Goal: Task Accomplishment & Management: Manage account settings

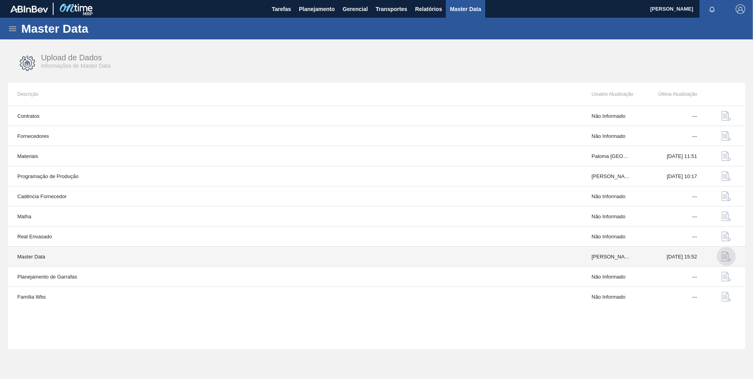
click at [727, 256] on img "button" at bounding box center [726, 256] width 9 height 9
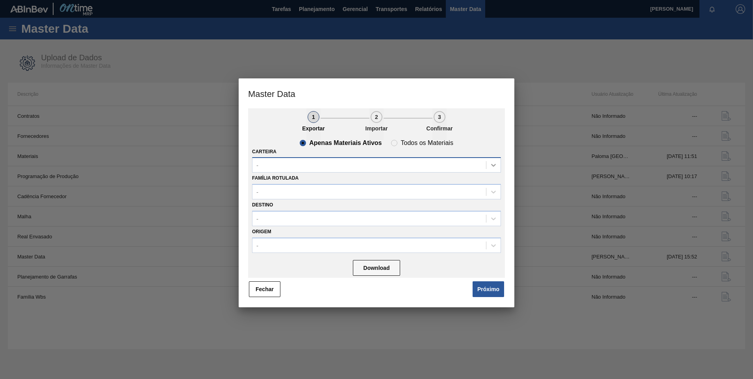
click at [490, 162] on icon at bounding box center [494, 165] width 8 height 8
click at [371, 264] on button "Download" at bounding box center [376, 268] width 47 height 16
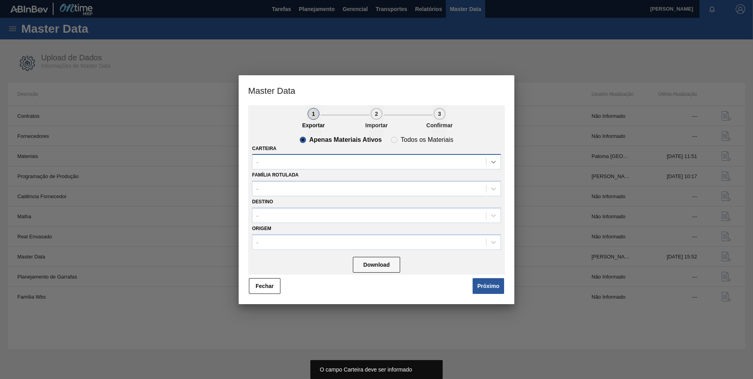
click at [494, 162] on icon at bounding box center [494, 162] width 8 height 8
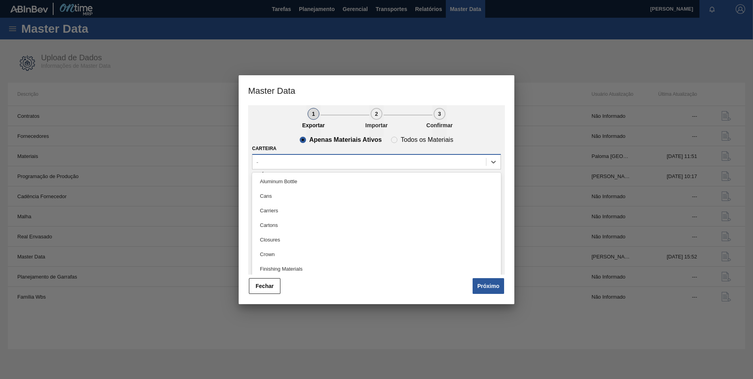
click at [322, 160] on div "-" at bounding box center [369, 161] width 234 height 11
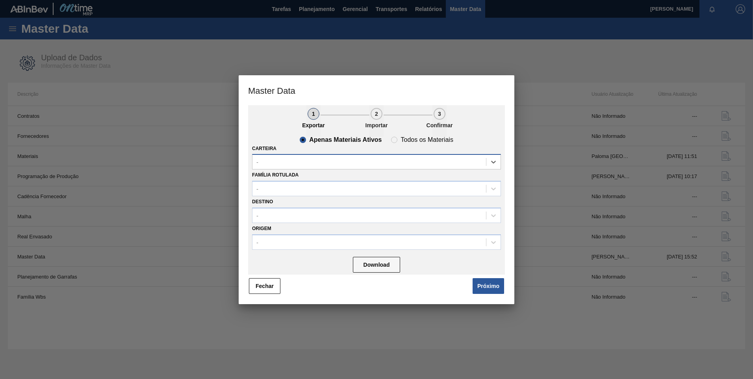
click at [322, 160] on div "-" at bounding box center [369, 161] width 234 height 11
click at [296, 192] on div "-" at bounding box center [369, 188] width 234 height 11
click at [493, 289] on button "Próximo" at bounding box center [489, 286] width 32 height 16
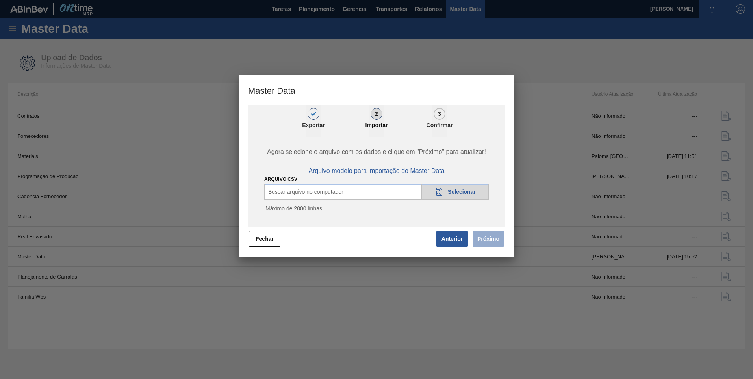
click at [464, 196] on div "20DAD902-3625-4257-8FDA-0C0CB19E2A3D Selecionar" at bounding box center [454, 192] width 67 height 16
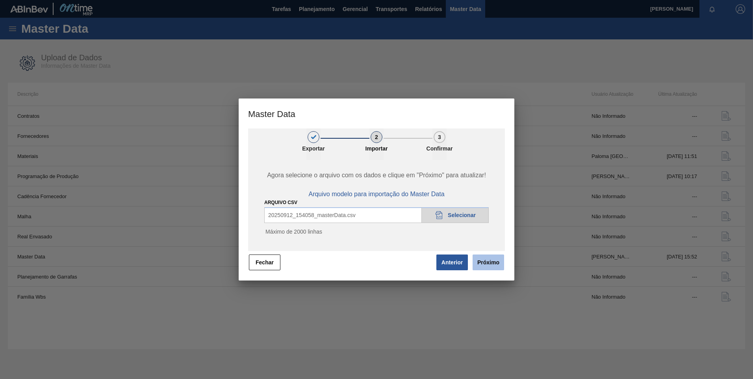
click at [484, 264] on button "Próximo" at bounding box center [489, 262] width 32 height 16
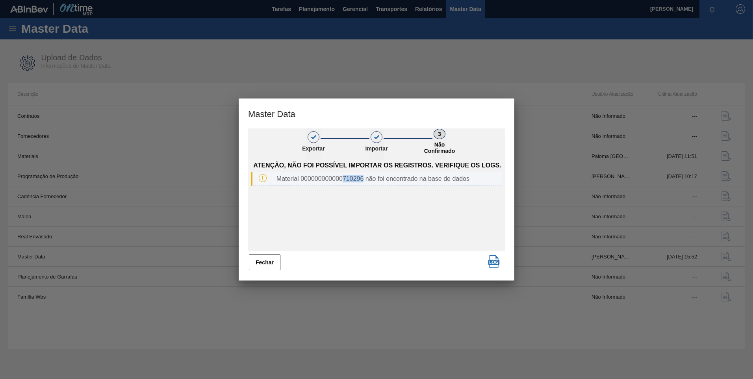
drag, startPoint x: 362, startPoint y: 178, endPoint x: 341, endPoint y: 180, distance: 21.3
click at [341, 180] on div "Material 000000000000710296 não foi encontrado na base de dados" at bounding box center [387, 178] width 229 height 7
copy div "710296"
click at [268, 262] on button "Fechar" at bounding box center [265, 262] width 32 height 16
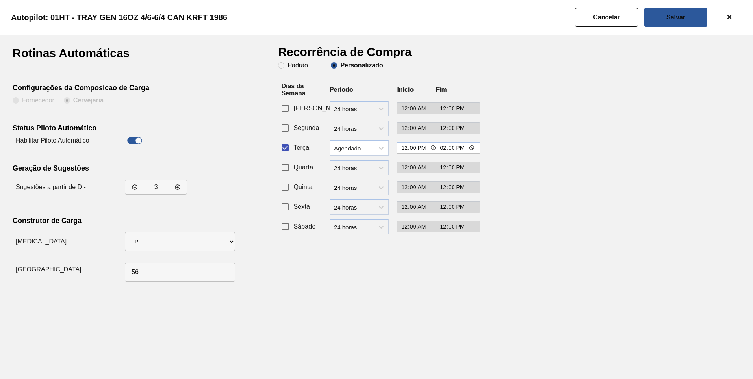
drag, startPoint x: 238, startPoint y: 17, endPoint x: 52, endPoint y: 18, distance: 186.3
click at [52, 18] on clb-heading "Autopilot: 01HT - TRAY GEN 16OZ 4/6-6/4 CAN KRFT 1986" at bounding box center [118, 17] width 241 height 12
click at [359, 20] on div "Autopilot: 01HT - TRAY GEN 16OZ 4/6-6/4 CAN KRFT 1986" at bounding box center [374, 17] width 753 height 35
click at [0, 0] on slot "Cancelar" at bounding box center [0, 0] width 0 height 0
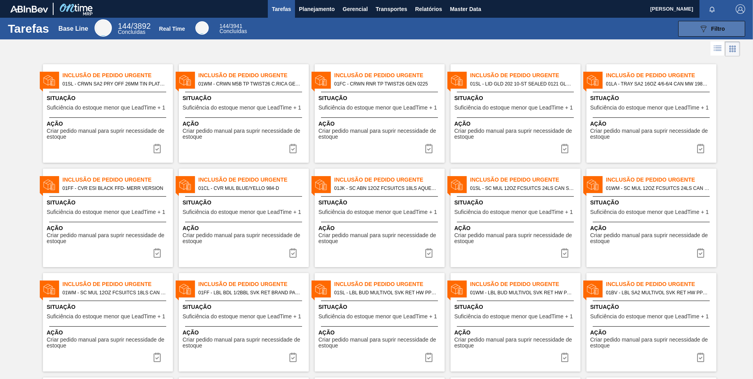
click at [726, 31] on button "089F7B8B-B2A5-4AFE-B5C0-19BA573D28AC Filtro" at bounding box center [711, 29] width 67 height 16
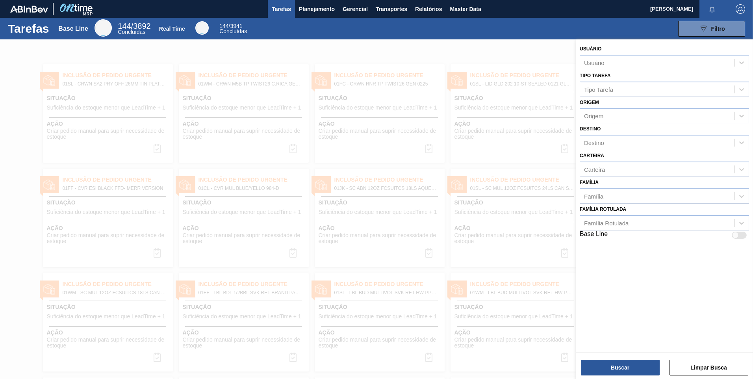
click at [291, 43] on div at bounding box center [376, 228] width 753 height 379
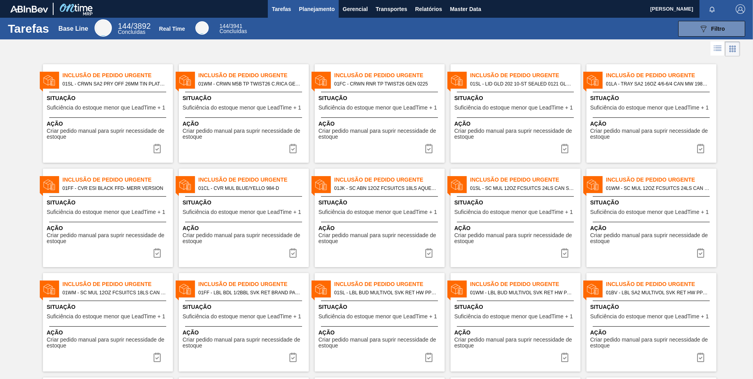
click at [303, 9] on span "Planejamento" at bounding box center [317, 8] width 36 height 9
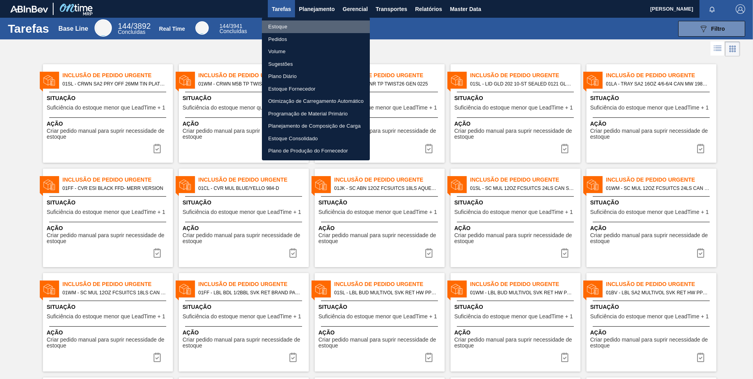
click at [289, 24] on li "Estoque" at bounding box center [316, 26] width 108 height 13
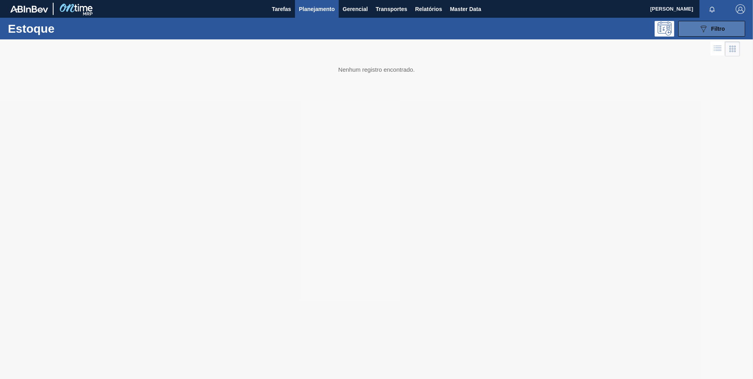
click at [702, 28] on icon "089F7B8B-B2A5-4AFE-B5C0-19BA573D28AC" at bounding box center [703, 28] width 9 height 9
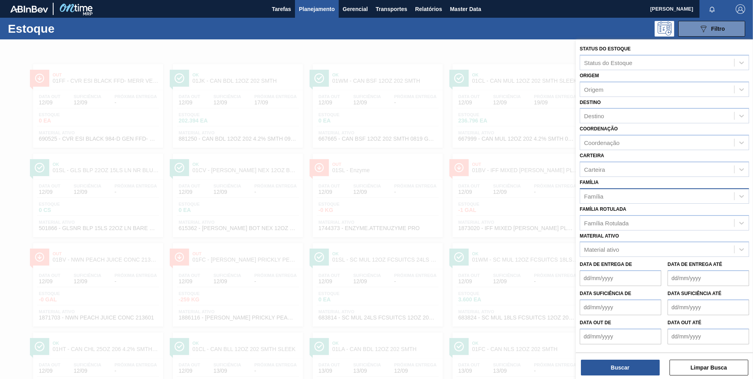
click at [629, 197] on div "Família" at bounding box center [657, 195] width 154 height 11
type input "t"
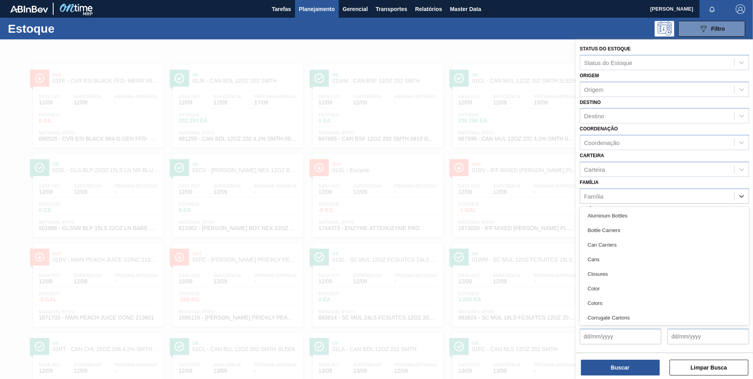
click at [537, 53] on div at bounding box center [376, 228] width 753 height 379
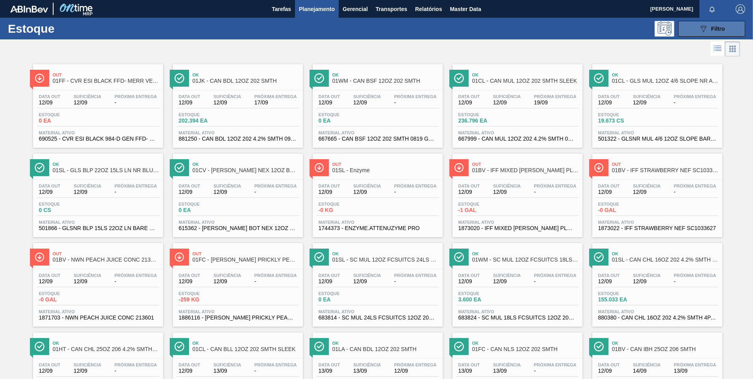
click at [717, 33] on div "089F7B8B-B2A5-4AFE-B5C0-19BA573D28AC Filtro" at bounding box center [712, 28] width 26 height 9
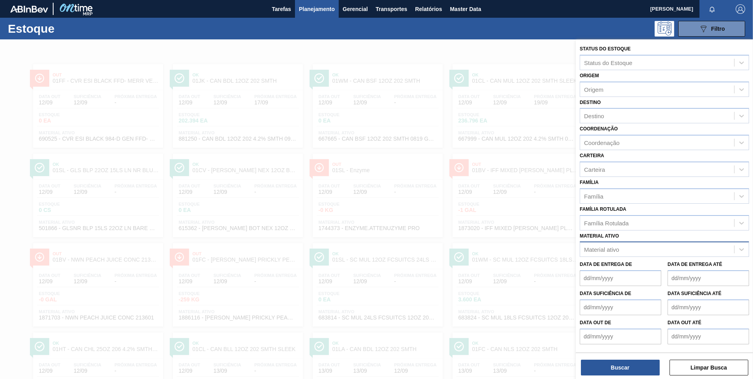
click at [607, 250] on div "Material ativo" at bounding box center [601, 249] width 35 height 7
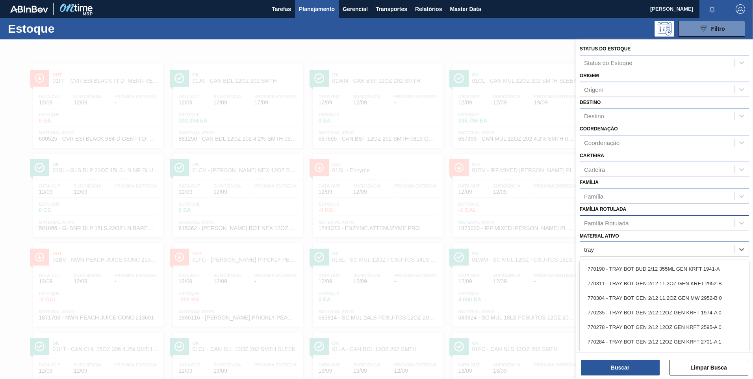
type ativo "tray"
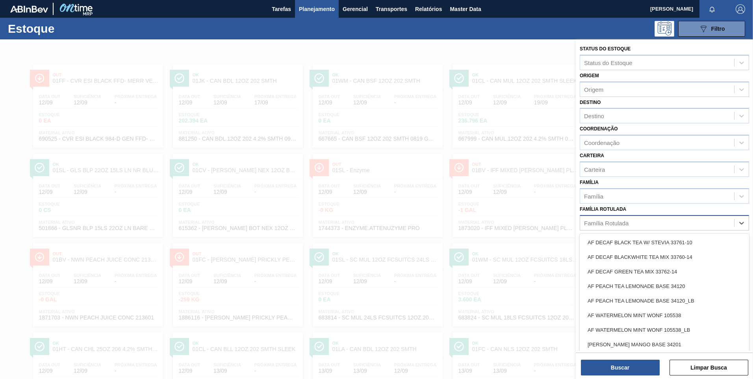
click at [653, 222] on div "Família Rotulada" at bounding box center [657, 222] width 154 height 11
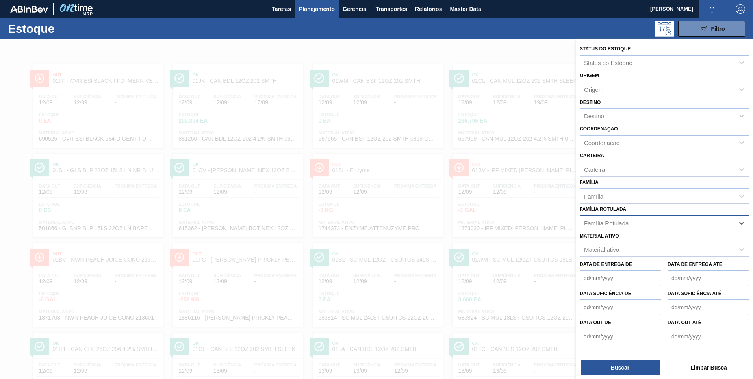
click at [653, 222] on div "Família Rotulada" at bounding box center [657, 222] width 154 height 11
click at [652, 200] on div "Família" at bounding box center [657, 195] width 154 height 11
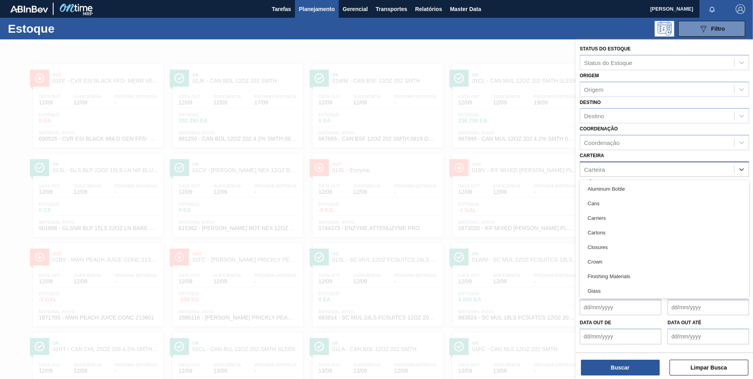
click at [645, 176] on div "Carteira" at bounding box center [664, 169] width 169 height 15
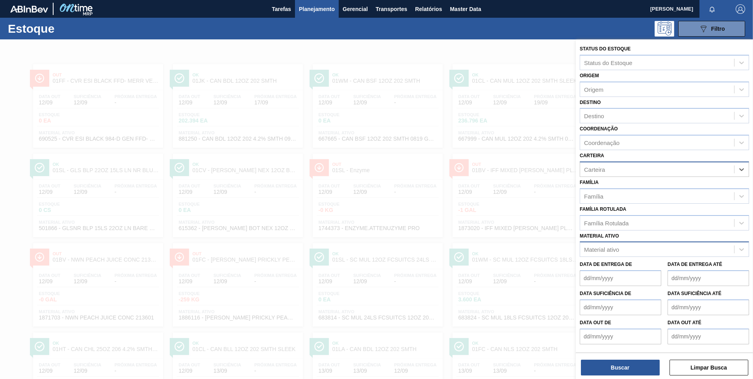
click at [645, 176] on div "Carteira" at bounding box center [664, 169] width 169 height 15
click at [642, 149] on div "Coordenação" at bounding box center [664, 142] width 169 height 15
click at [642, 148] on div "Coordenação" at bounding box center [657, 142] width 154 height 11
click at [639, 113] on div "Destino" at bounding box center [657, 115] width 154 height 11
click at [637, 121] on div "Destino" at bounding box center [657, 115] width 154 height 11
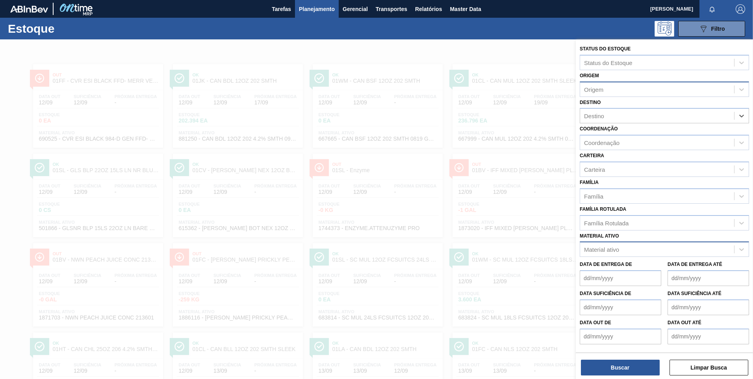
click at [635, 95] on div "Origem" at bounding box center [657, 89] width 154 height 11
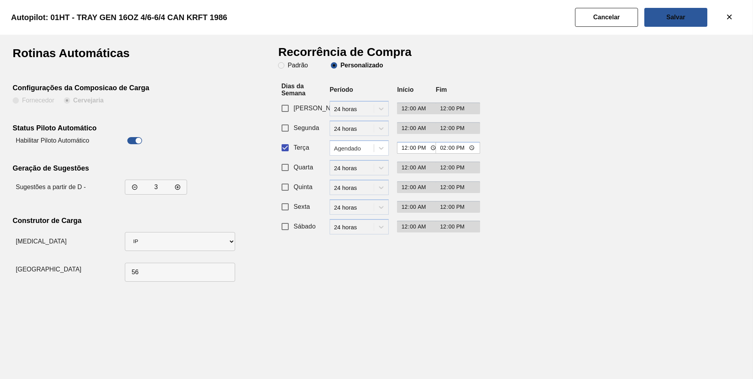
click at [179, 50] on div "Rotinas Automáticas Configurações da Composicao de Carga Fornecedor Cervejaria …" at bounding box center [145, 166] width 265 height 238
click at [0, 0] on slot "Cancelar" at bounding box center [0, 0] width 0 height 0
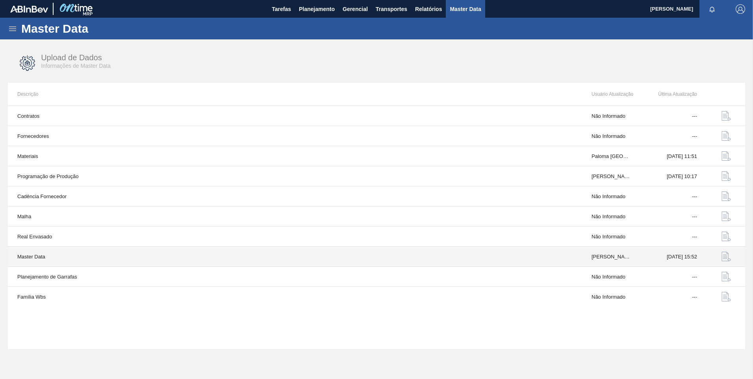
click at [728, 258] on img "button" at bounding box center [726, 256] width 9 height 9
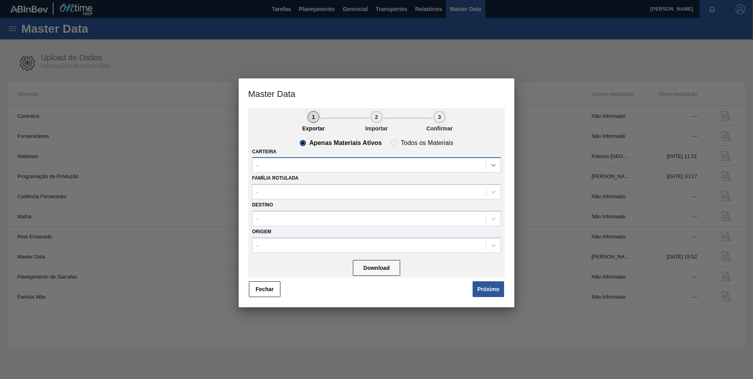
click at [498, 162] on div at bounding box center [493, 165] width 14 height 14
click at [362, 164] on div "-" at bounding box center [369, 165] width 234 height 11
click at [281, 141] on div "Apenas Materiais Ativos Todos os Materiais" at bounding box center [376, 143] width 249 height 6
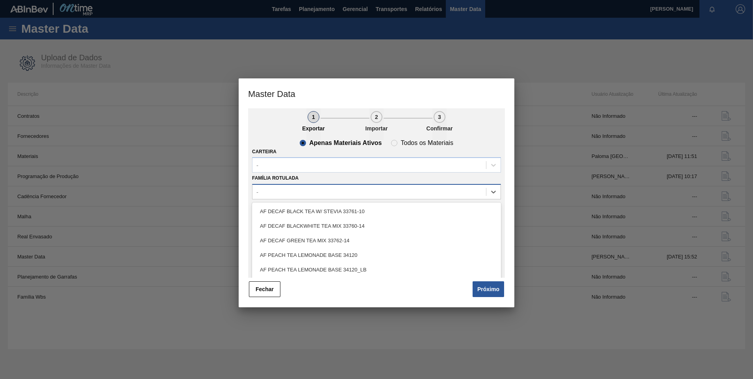
click at [314, 195] on div "-" at bounding box center [369, 191] width 234 height 11
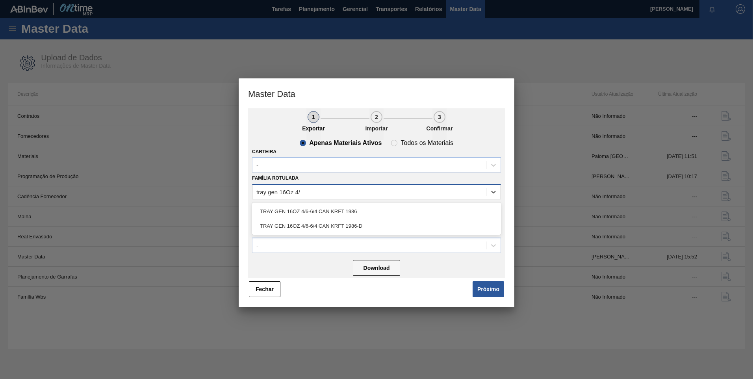
type Rotulada "tray gen 16Oz 4/6"
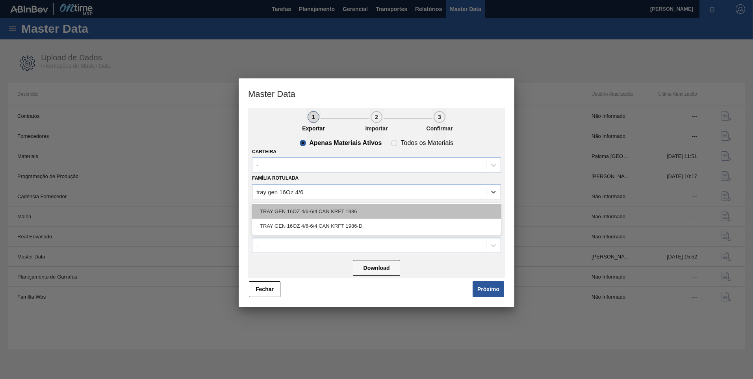
click at [353, 209] on div "TRAY GEN 16OZ 4/6-6/4 CAN KRFT 1986" at bounding box center [376, 211] width 249 height 15
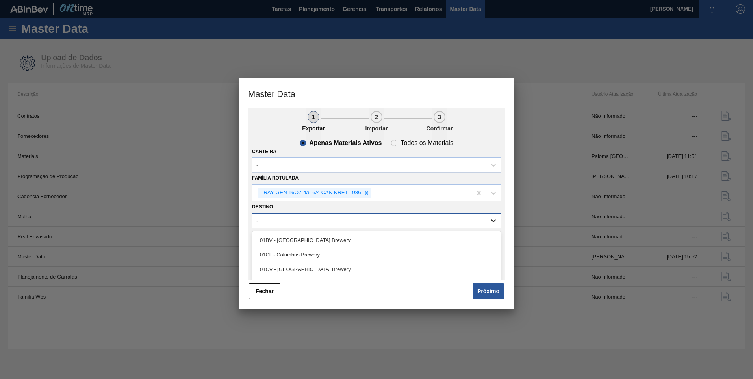
click at [494, 221] on icon at bounding box center [494, 221] width 8 height 8
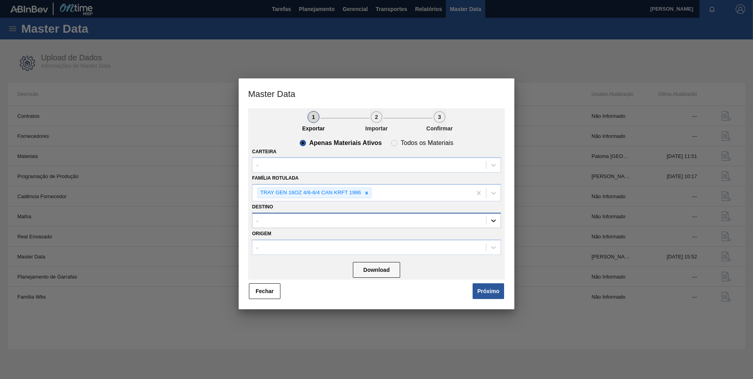
click at [494, 221] on icon at bounding box center [494, 221] width 8 height 8
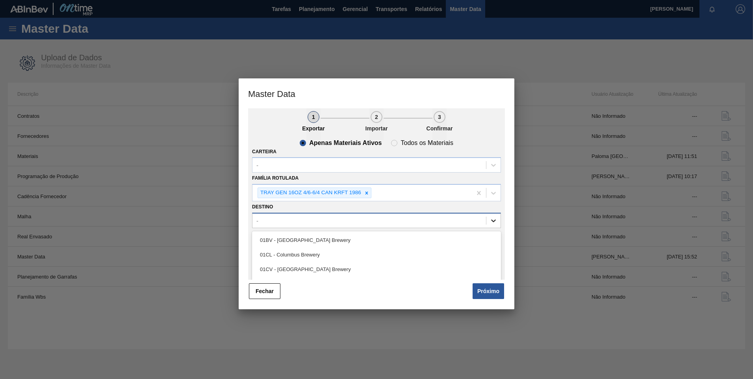
click at [494, 221] on icon at bounding box center [494, 221] width 8 height 8
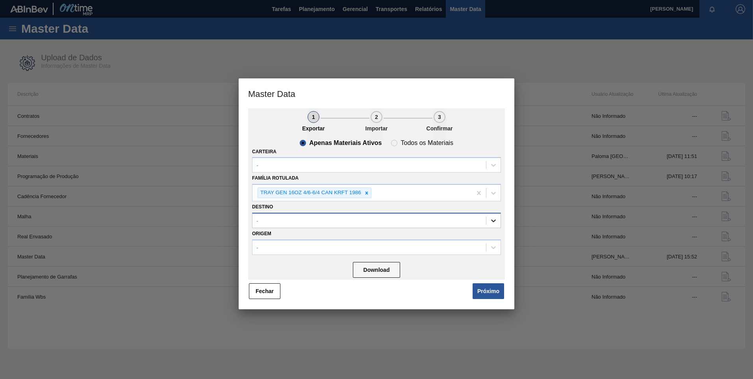
click at [494, 221] on icon at bounding box center [494, 221] width 8 height 8
click at [377, 274] on button "Download" at bounding box center [376, 270] width 47 height 16
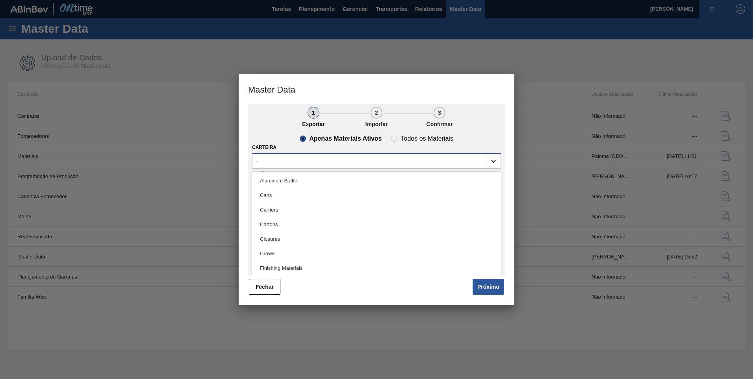
click at [497, 159] on div at bounding box center [493, 161] width 14 height 14
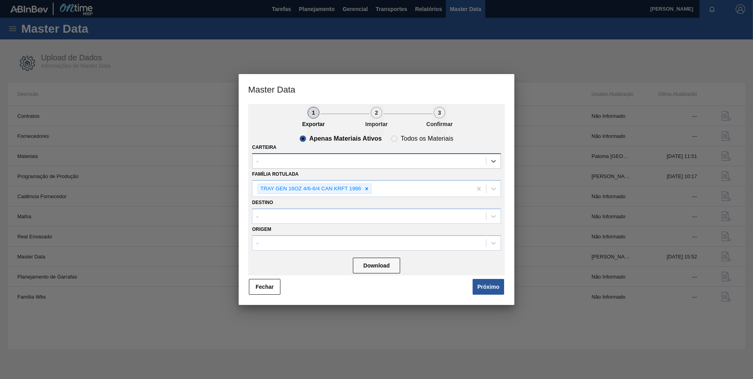
click at [470, 158] on div "-" at bounding box center [369, 160] width 234 height 11
click at [496, 162] on div at bounding box center [493, 161] width 14 height 14
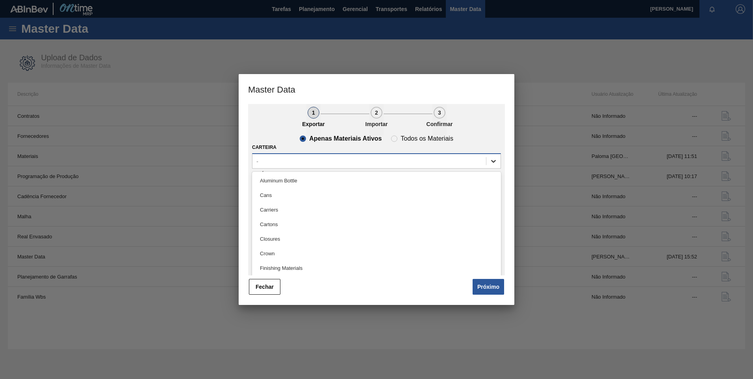
click at [496, 162] on div at bounding box center [493, 161] width 14 height 14
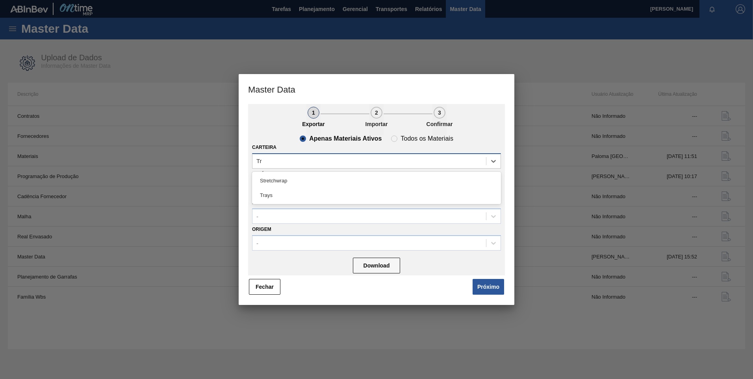
type input "Tra"
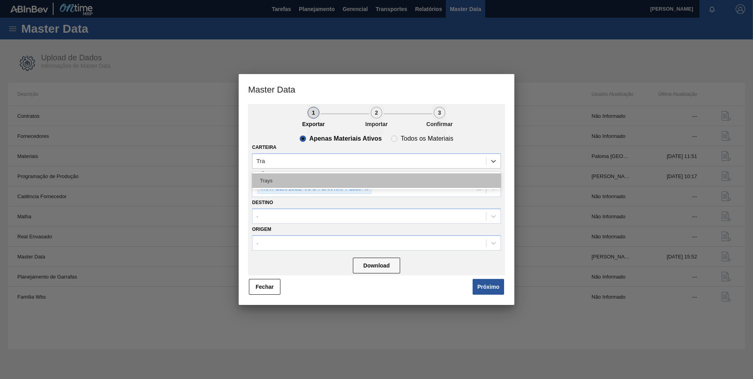
click at [266, 178] on div "Trays" at bounding box center [376, 180] width 249 height 15
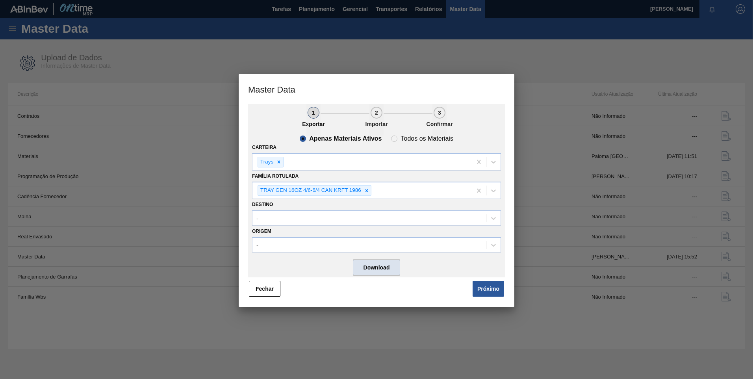
click at [382, 266] on button "Download" at bounding box center [376, 268] width 47 height 16
click at [265, 285] on button "Fechar" at bounding box center [265, 289] width 32 height 16
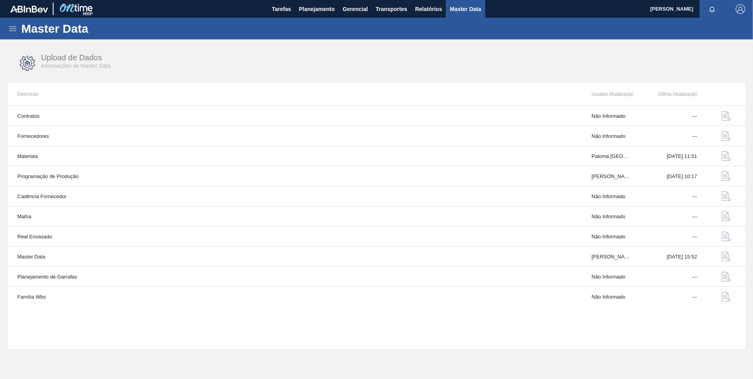
click at [460, 7] on span "Master Data" at bounding box center [465, 8] width 31 height 9
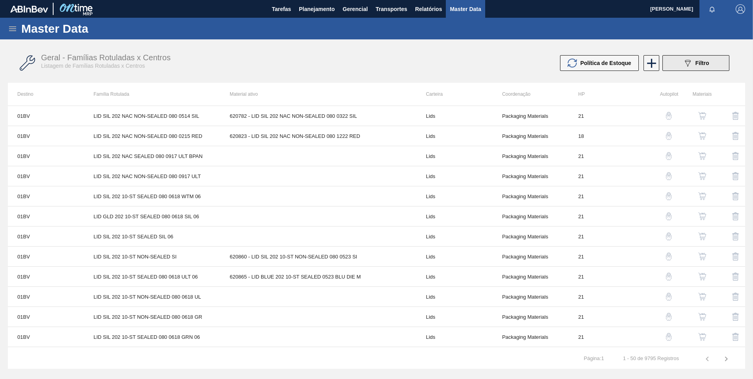
click at [693, 63] on div "089F7B8B-B2A5-4AFE-B5C0-19BA573D28AC Filtro" at bounding box center [696, 62] width 26 height 9
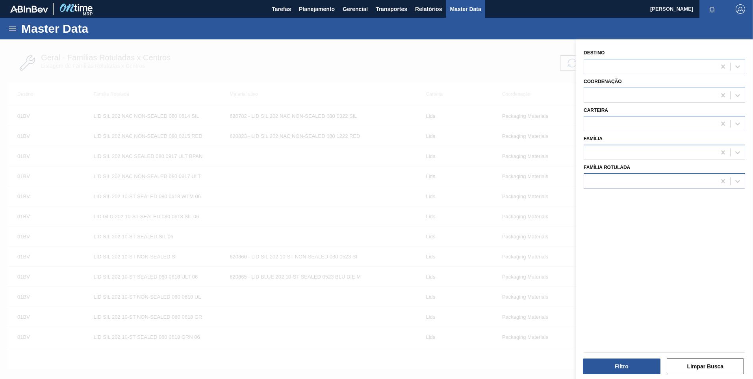
click at [624, 186] on div at bounding box center [650, 180] width 132 height 11
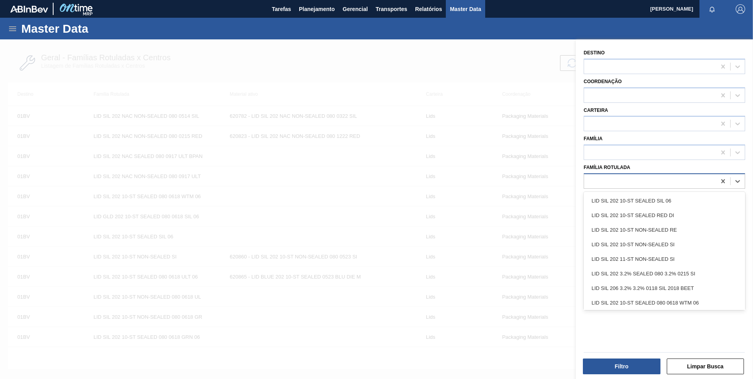
paste Rotulada "TRAY GEN 16OZ 4/6"
type Rotulada "TRAY GEN 16OZ 4/6"
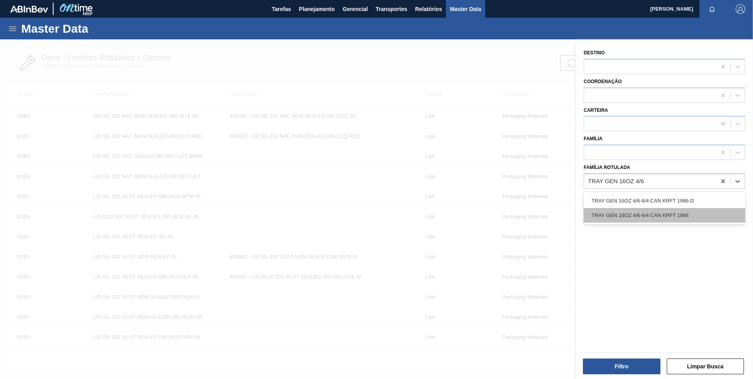
click at [629, 212] on div "TRAY GEN 16OZ 4/6-6/4 CAN KRFT 1986" at bounding box center [665, 215] width 162 height 15
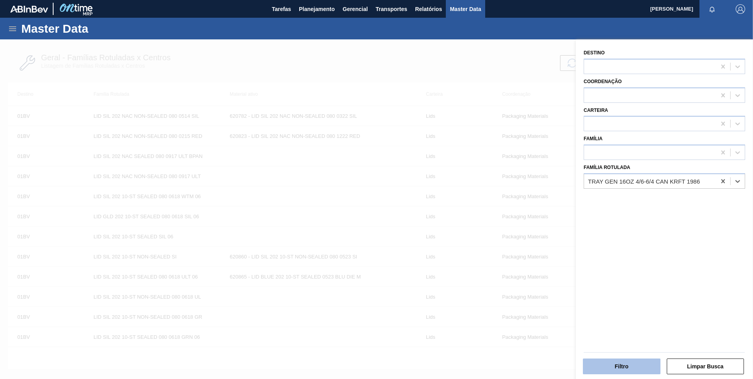
click at [631, 364] on button "Filtro" at bounding box center [622, 366] width 78 height 16
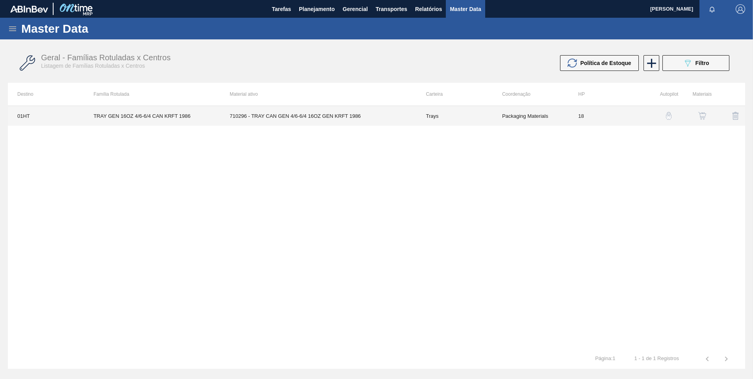
click at [284, 112] on td "710296 - TRAY CAN GEN 4/6-6/4 16OZ GEN KRFT 1986" at bounding box center [318, 116] width 196 height 20
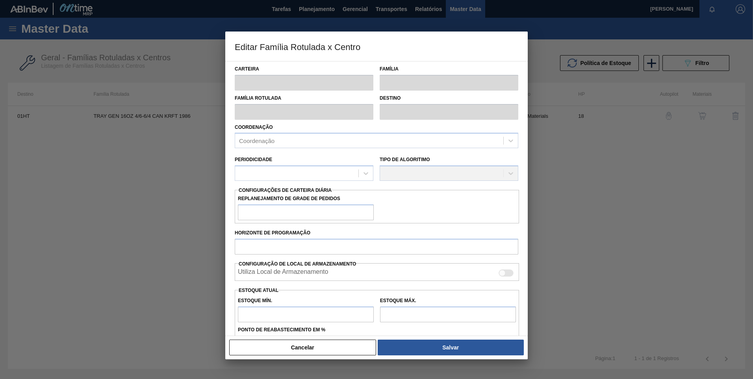
type input "Trays"
type input "TRAY GEN 16OZ 4/6-6/4 CAN KRFT 1986"
type input "01HT - Houston Brewery"
type input "0"
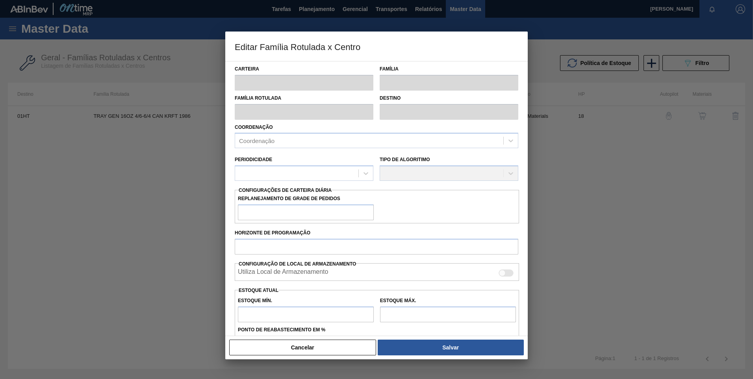
type input "18"
type input "104.544"
type input "560.289"
type input "11"
type input "154.676"
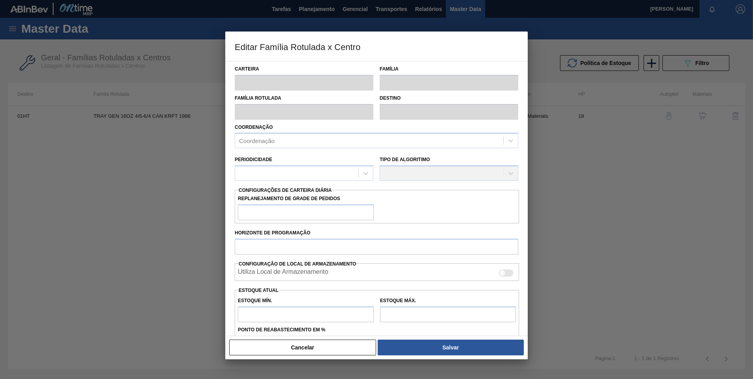
checkbox input "true"
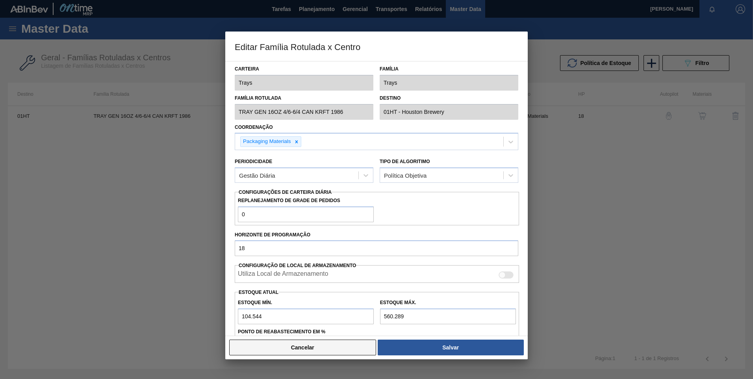
click at [325, 351] on button "Cancelar" at bounding box center [302, 348] width 147 height 16
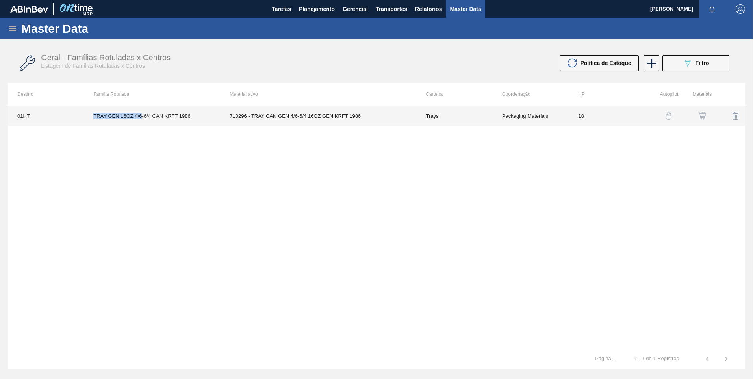
drag, startPoint x: 95, startPoint y: 116, endPoint x: 143, endPoint y: 117, distance: 48.1
click at [143, 117] on td "TRAY GEN 16OZ 4/6-6/4 CAN KRFT 1986" at bounding box center [152, 116] width 136 height 20
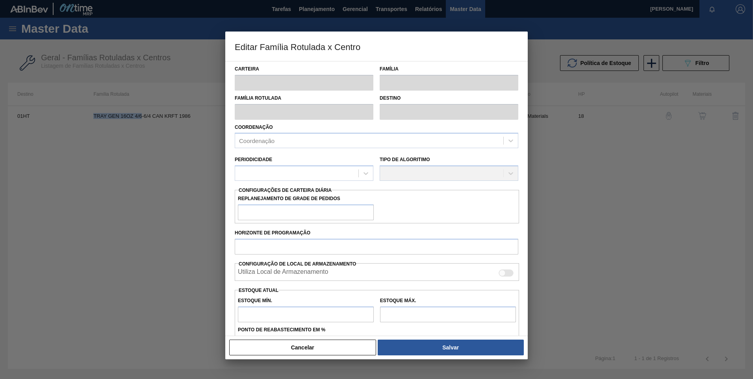
copy td "TRAY GEN 16OZ 4/6"
click at [277, 349] on button "Cancelar" at bounding box center [302, 348] width 147 height 16
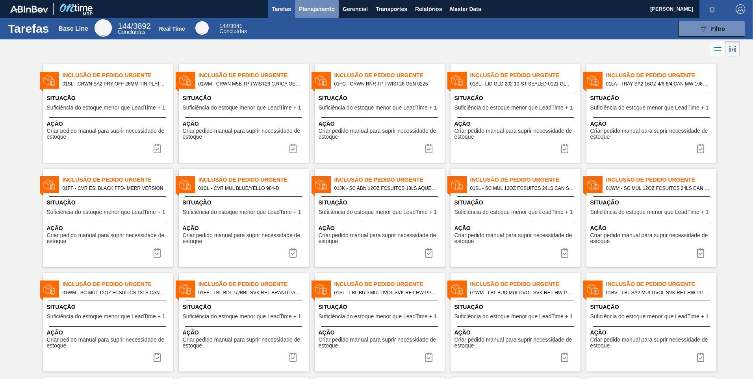
click at [326, 7] on span "Planejamento" at bounding box center [317, 8] width 36 height 9
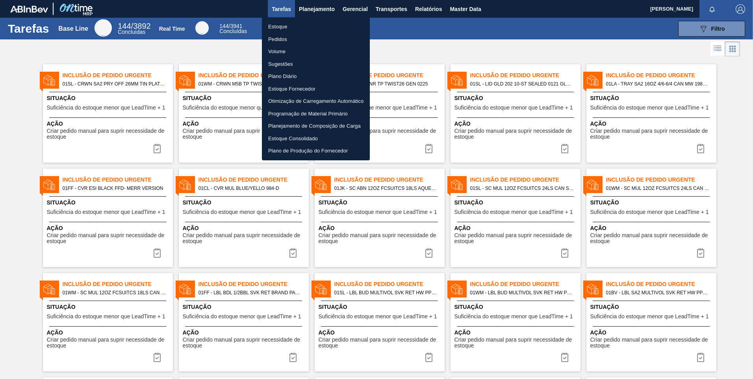
click at [424, 29] on div at bounding box center [376, 189] width 753 height 379
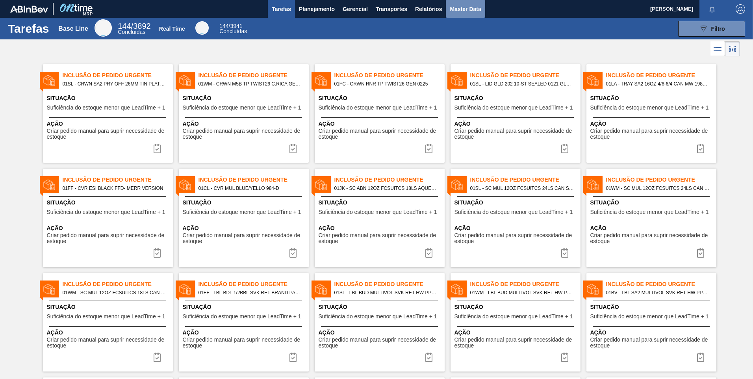
click at [461, 11] on span "Master Data" at bounding box center [465, 8] width 31 height 9
click at [455, 8] on span "Master Data" at bounding box center [465, 8] width 31 height 9
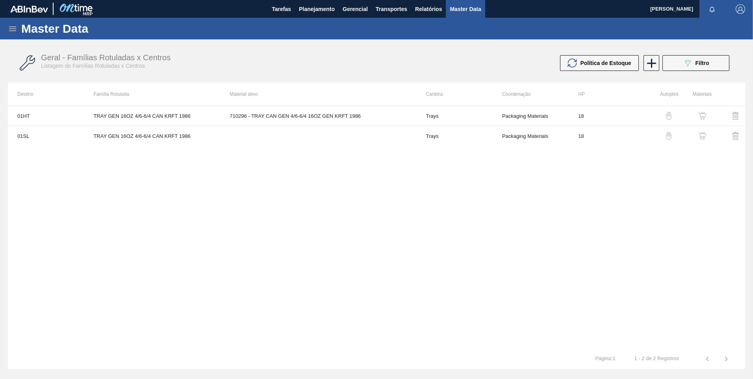
click at [666, 114] on img "button" at bounding box center [669, 116] width 8 height 8
click at [671, 137] on img "button" at bounding box center [669, 136] width 8 height 8
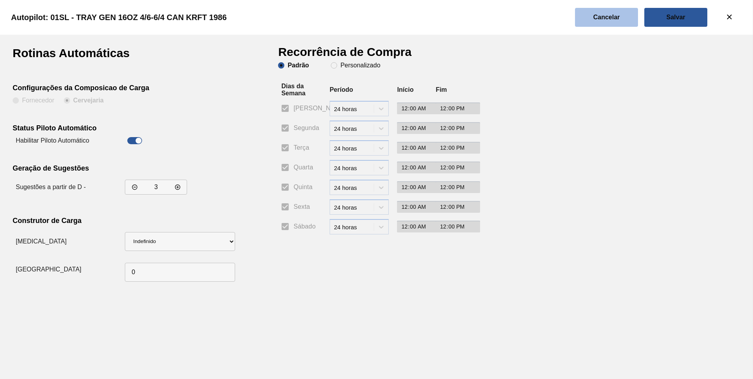
click at [0, 0] on slot "Cancelar" at bounding box center [0, 0] width 0 height 0
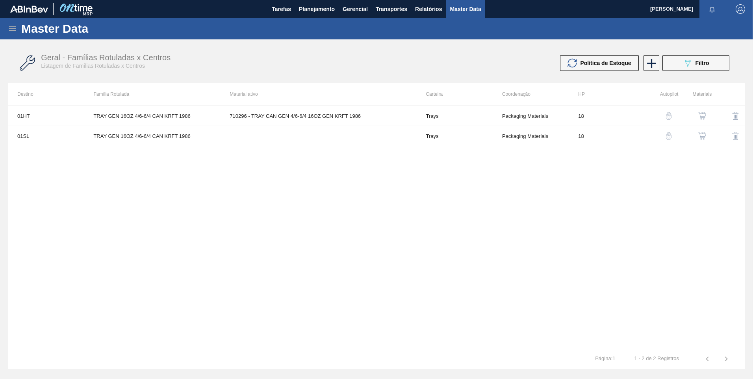
click at [734, 136] on img "button" at bounding box center [735, 135] width 9 height 9
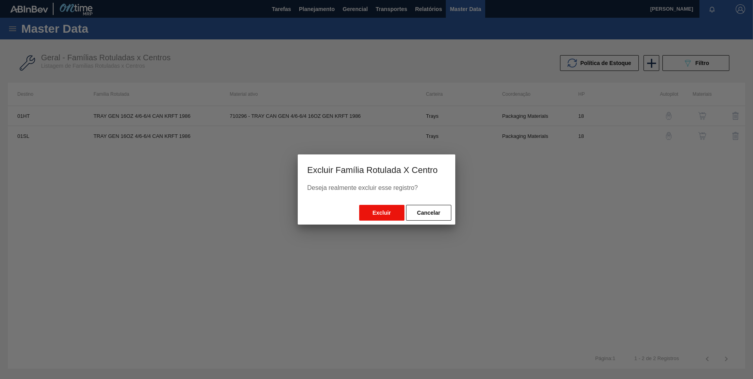
click at [381, 213] on button "Excluir" at bounding box center [381, 213] width 45 height 16
